Goal: Register for event/course

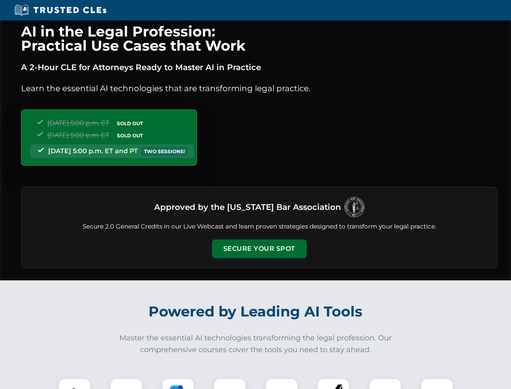
click at [259, 249] on button "Secure Your Spot" at bounding box center [259, 248] width 95 height 19
click at [75, 383] on img at bounding box center [74, 394] width 23 height 23
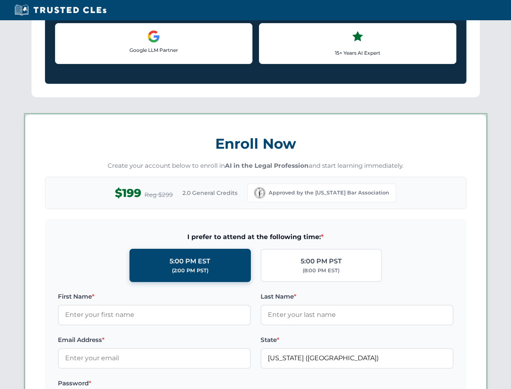
click at [178, 383] on label "Password *" at bounding box center [154, 383] width 193 height 10
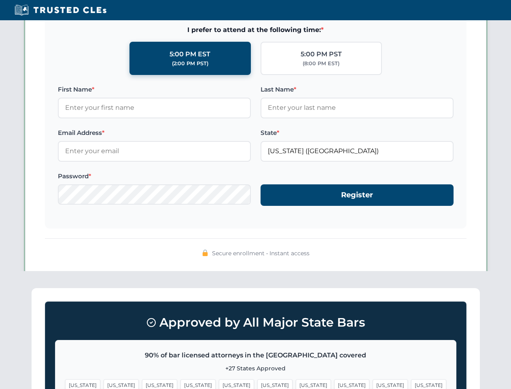
click at [373, 383] on span "[US_STATE]" at bounding box center [390, 385] width 35 height 12
